Goal: Task Accomplishment & Management: Manage account settings

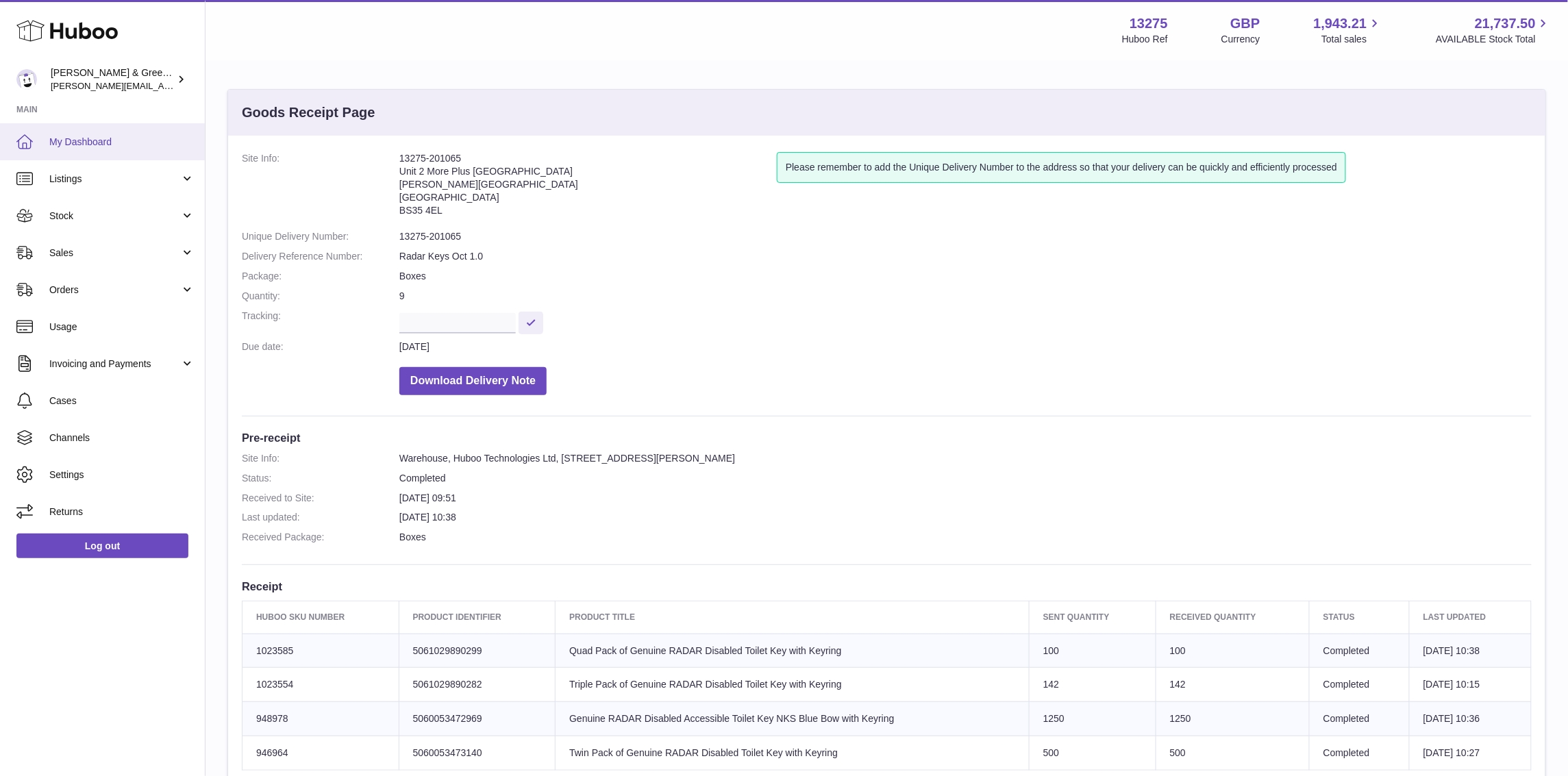
click at [133, 146] on span "My Dashboard" at bounding box center [121, 142] width 145 height 13
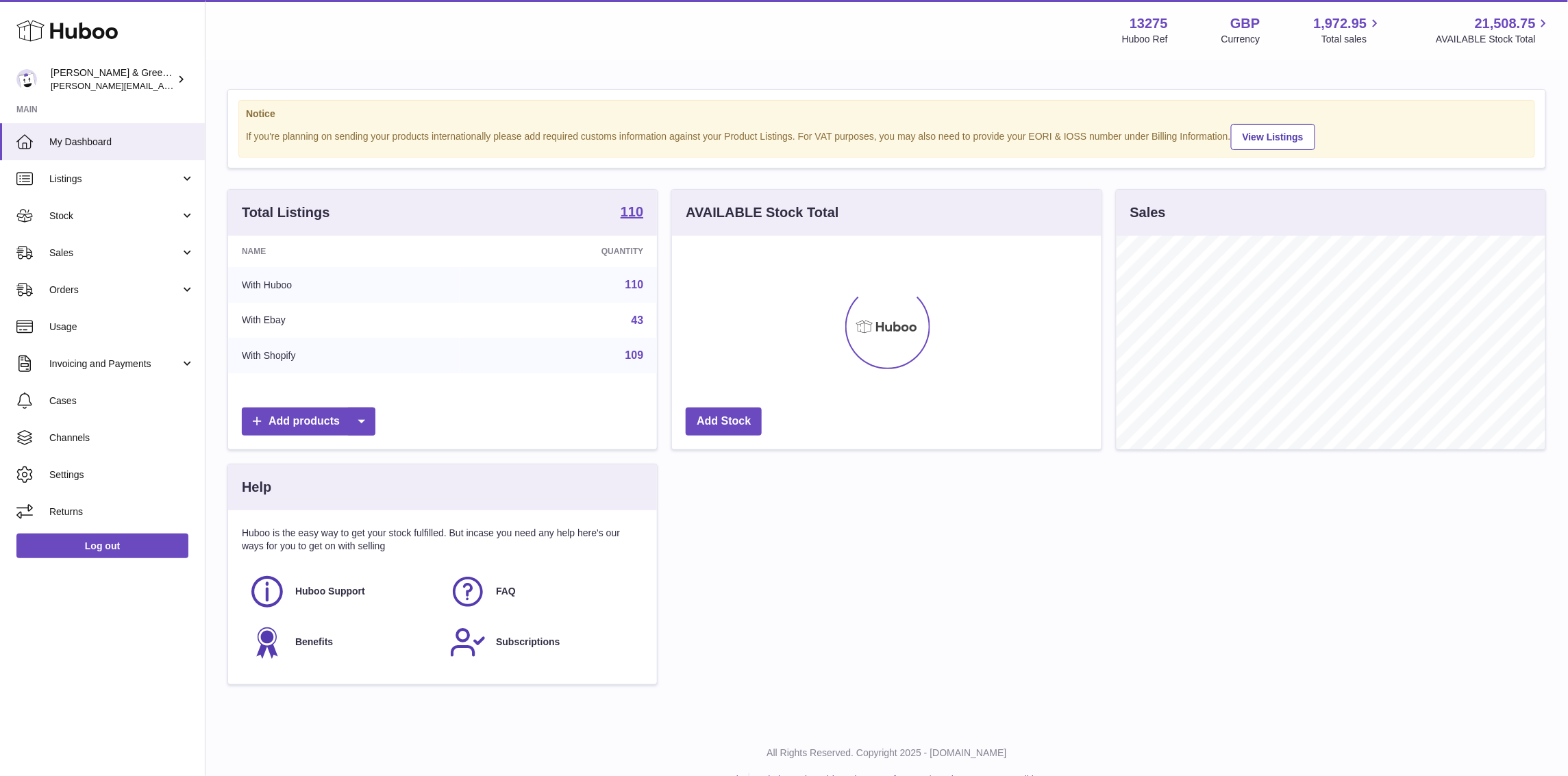
scroll to position [213, 429]
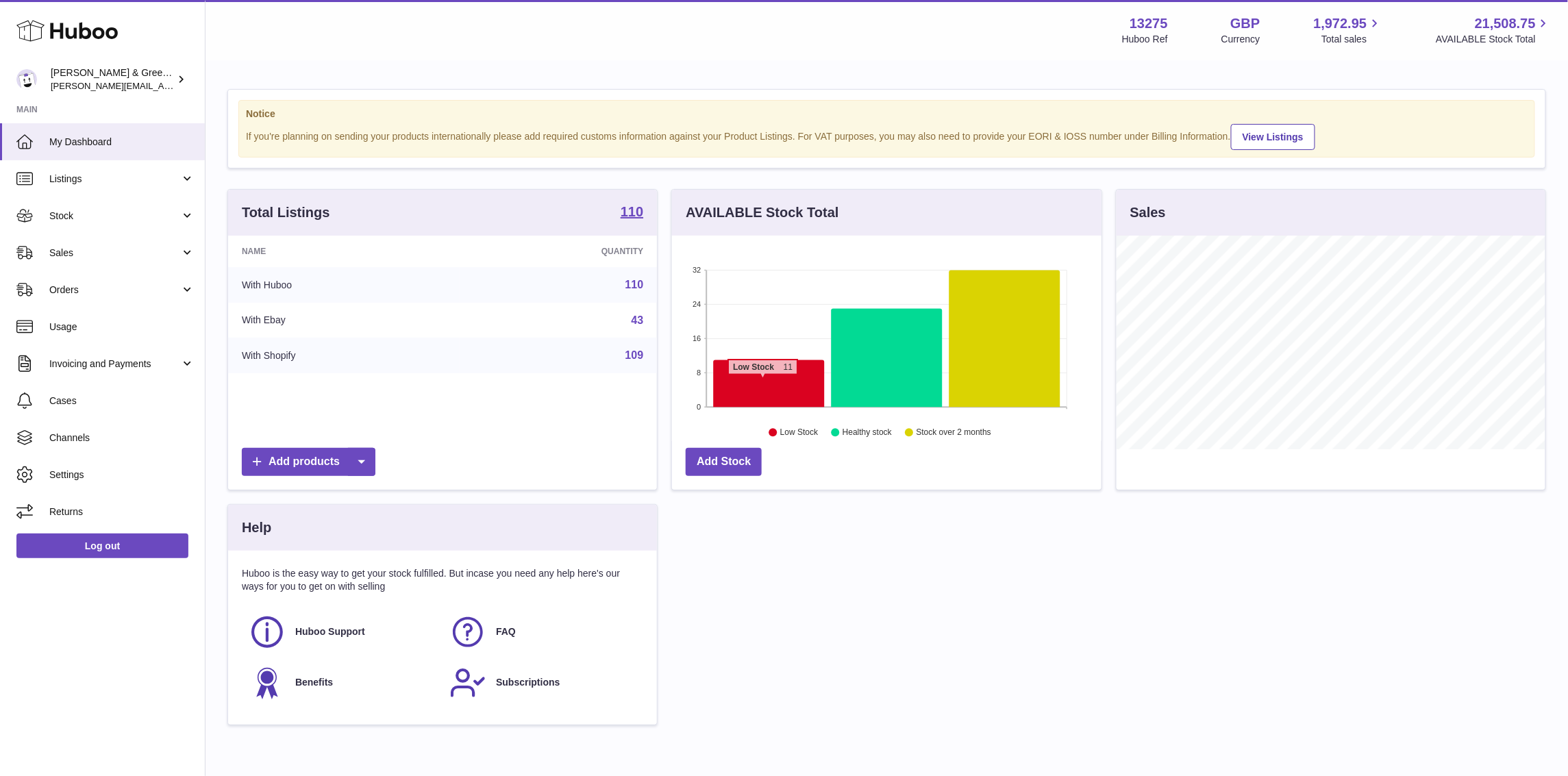
click at [763, 382] on icon at bounding box center [769, 384] width 111 height 47
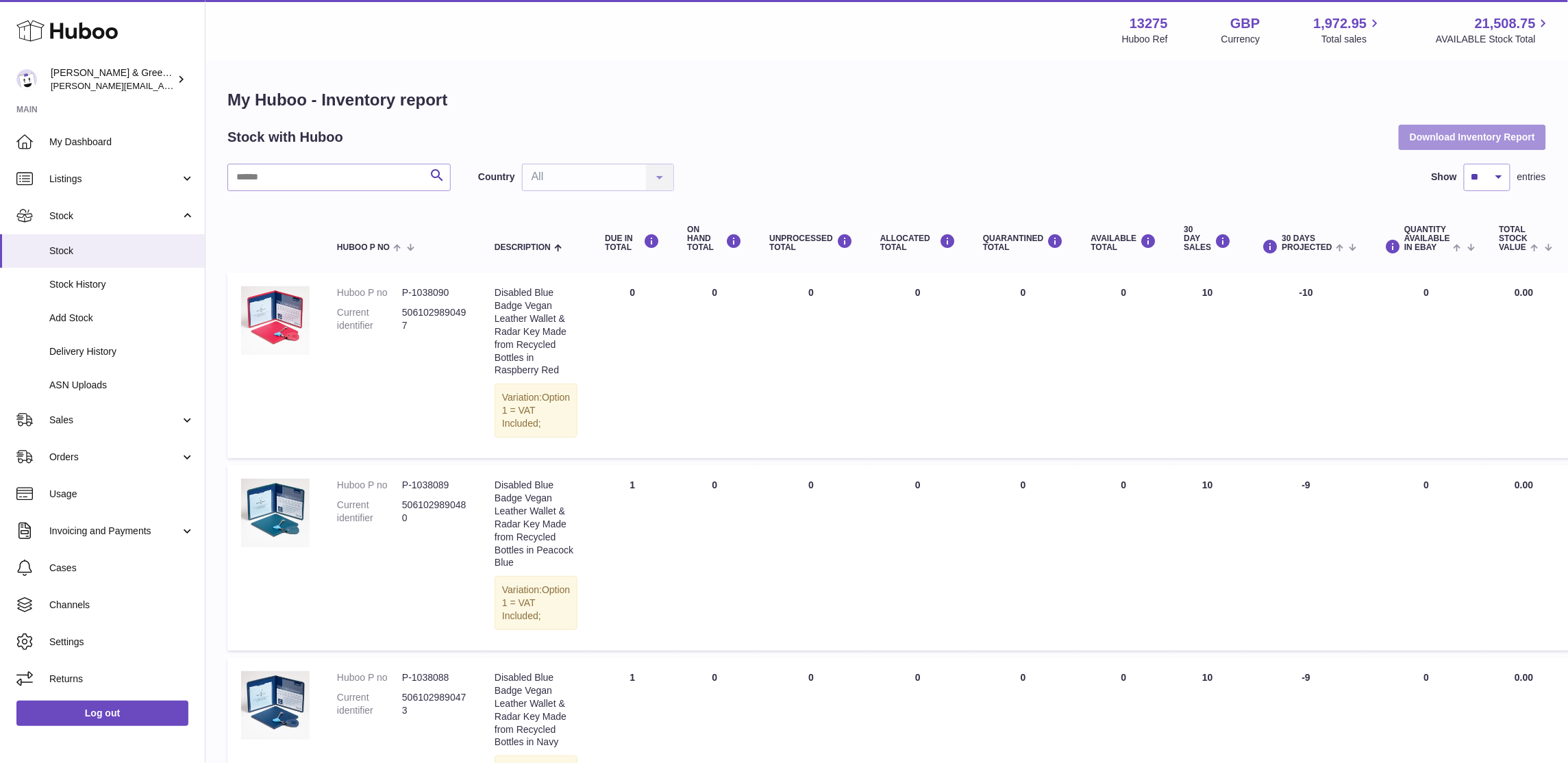
click at [1437, 141] on button "Download Inventory Report" at bounding box center [1472, 137] width 148 height 24
click at [97, 349] on span "Delivery History" at bounding box center [121, 352] width 145 height 13
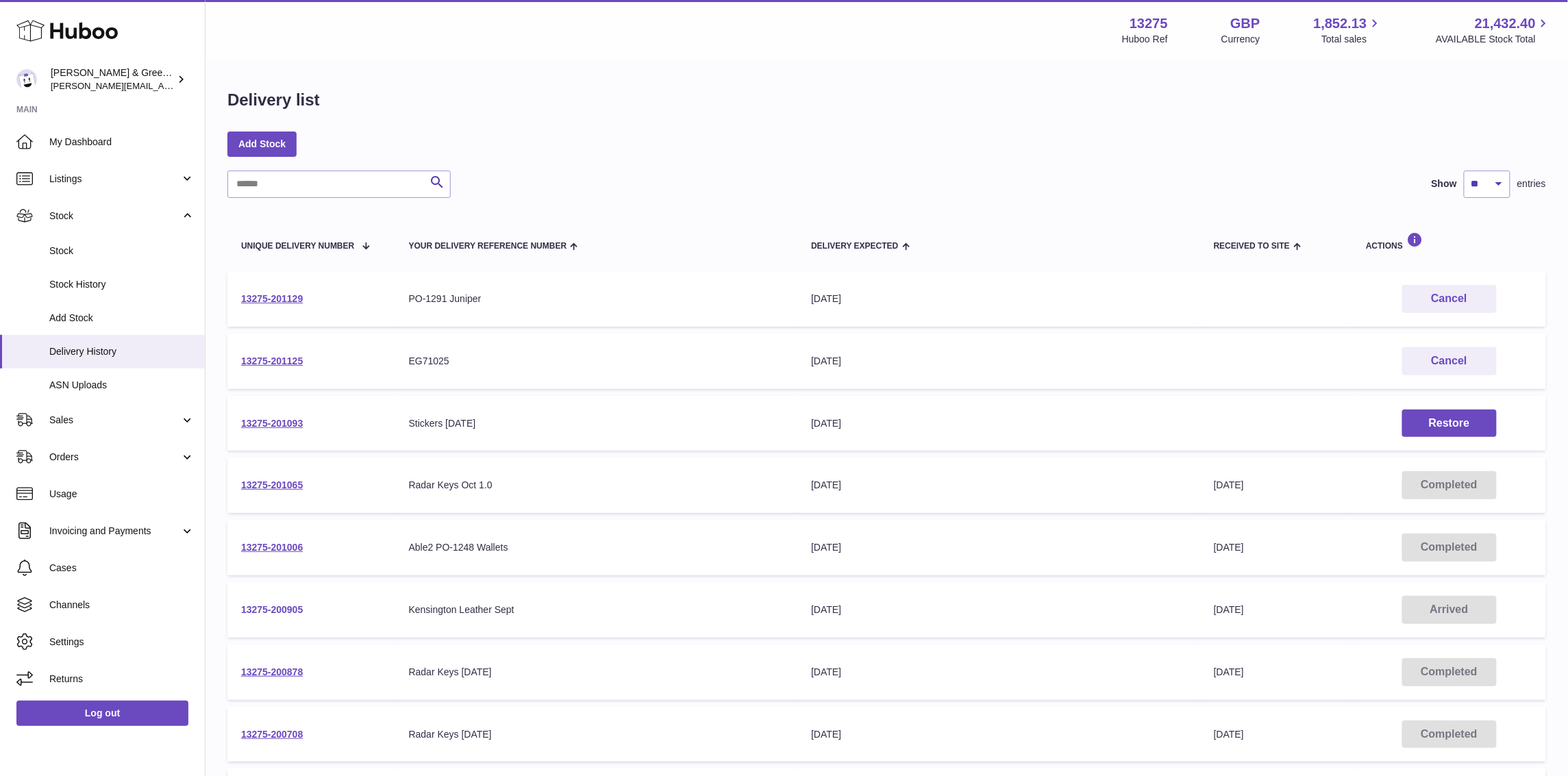
click at [248, 610] on link "13275-200905" at bounding box center [272, 610] width 62 height 11
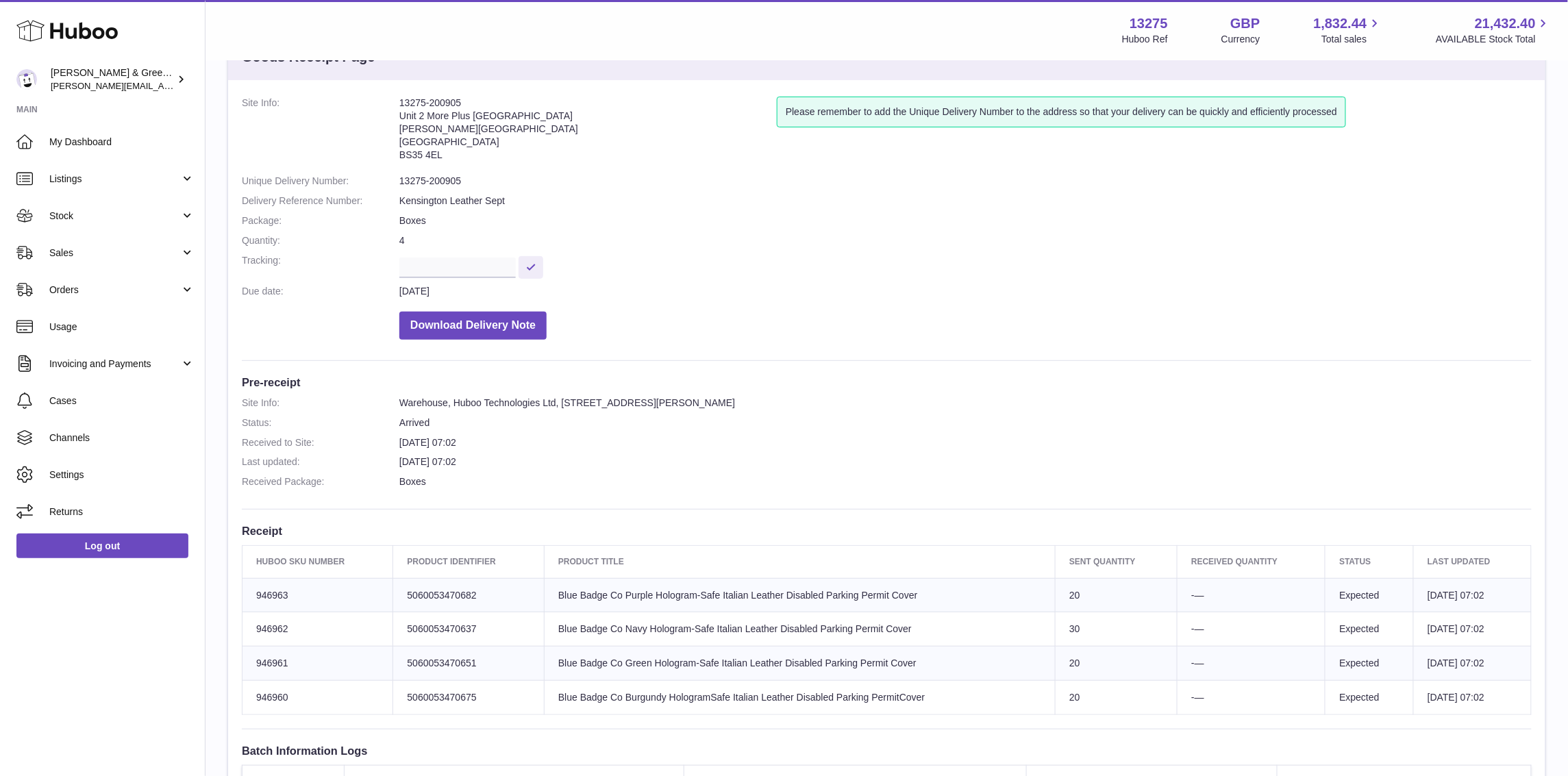
scroll to position [86, 0]
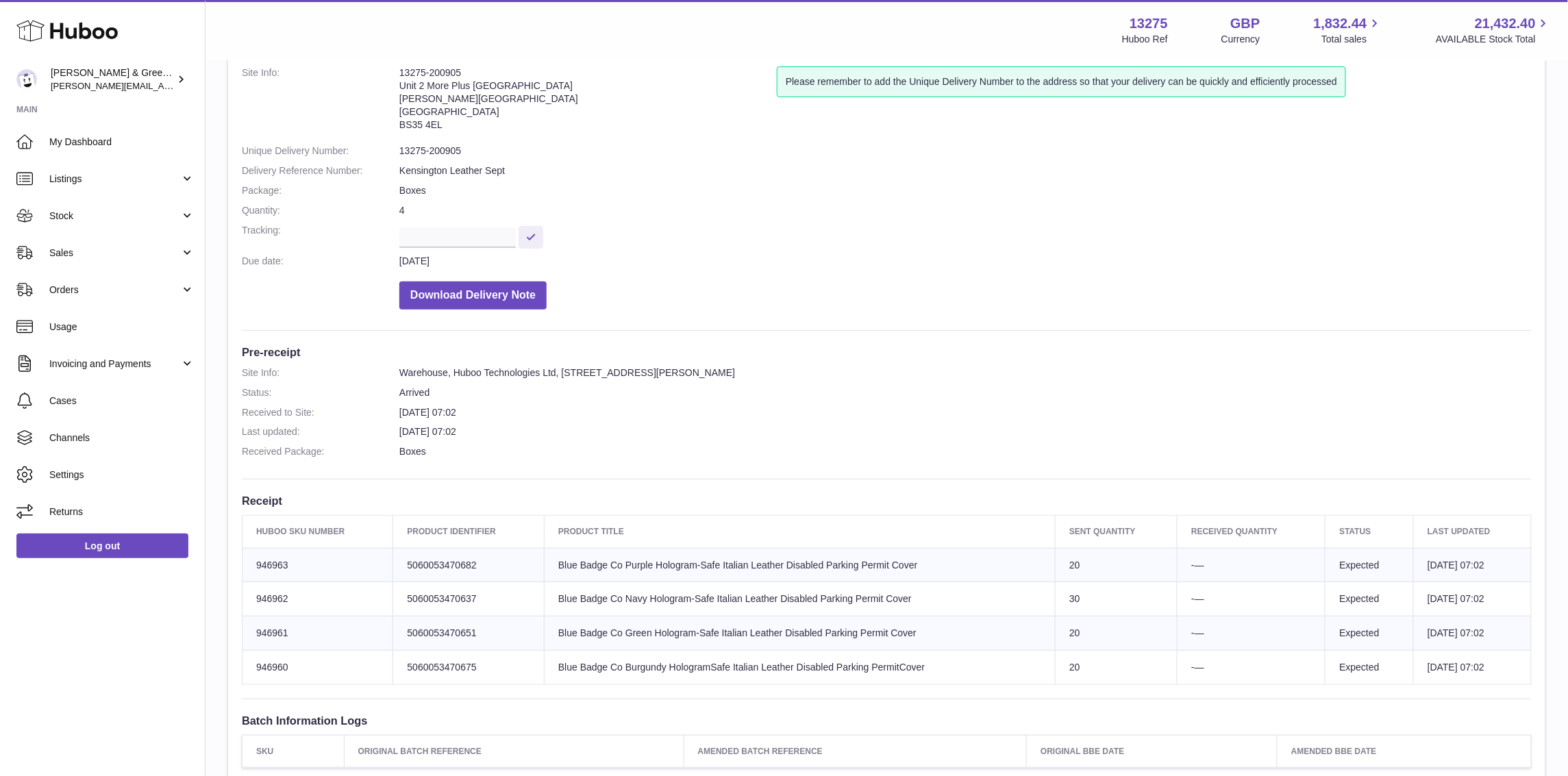
drag, startPoint x: 441, startPoint y: 594, endPoint x: 902, endPoint y: 611, distance: 461.3
click at [902, 611] on tr "Huboo SKU Number 946962 Client Identifier 5060053470637 Product title Blue Badg…" at bounding box center [887, 599] width 1289 height 34
